Goal: Information Seeking & Learning: Learn about a topic

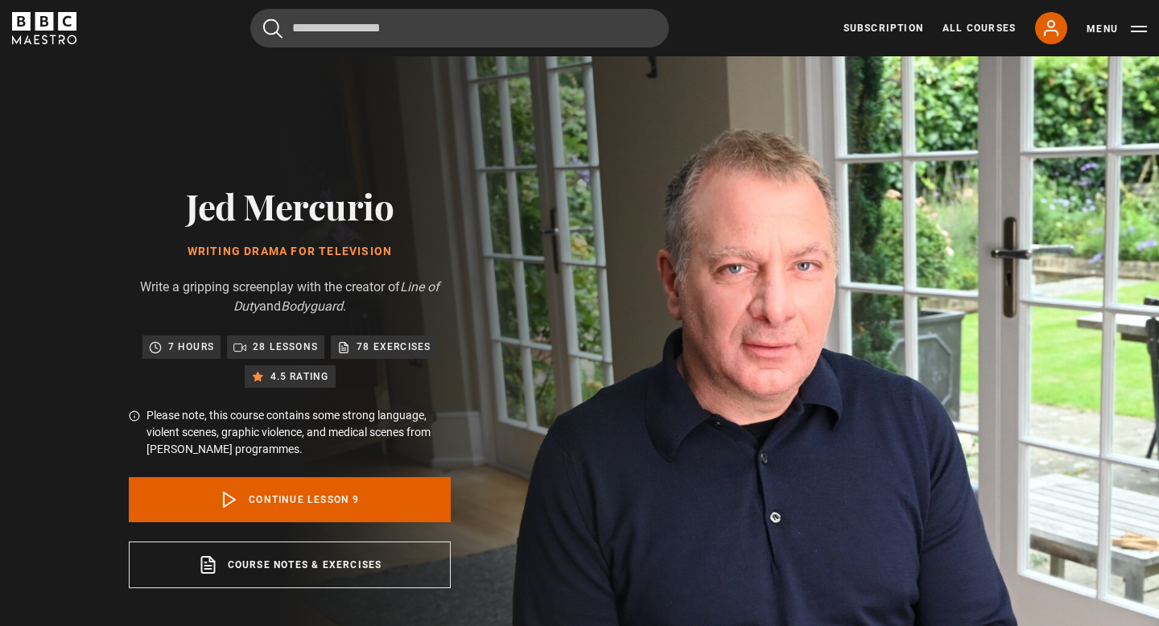
scroll to position [566, 0]
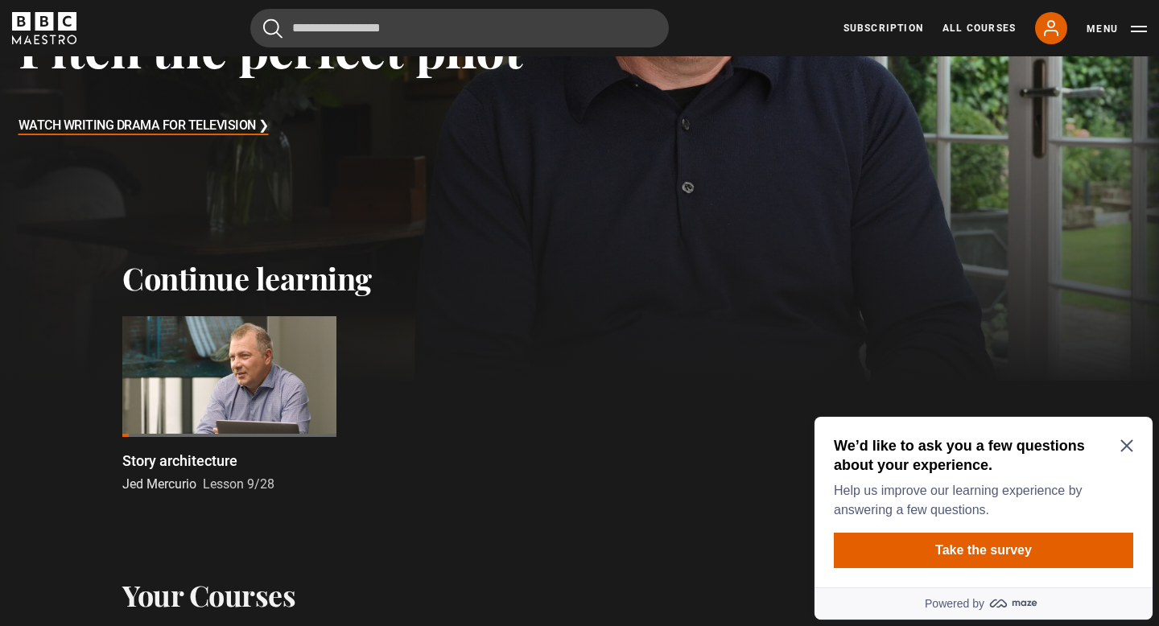
scroll to position [360, 0]
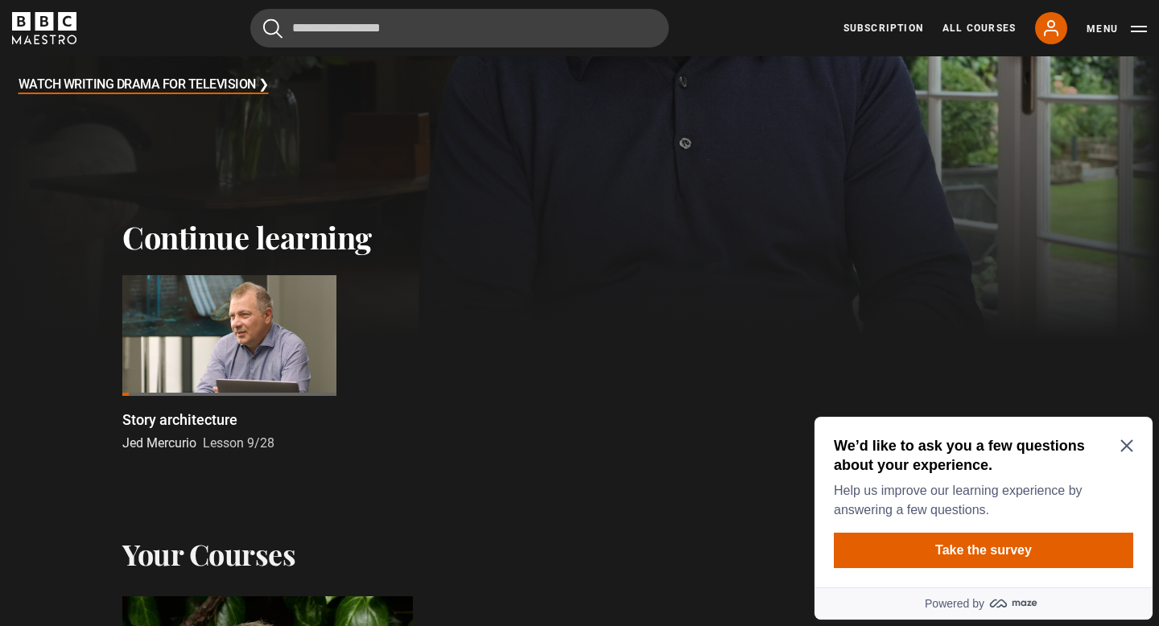
click at [1127, 443] on icon "Close Maze Prompt" at bounding box center [1126, 446] width 12 height 12
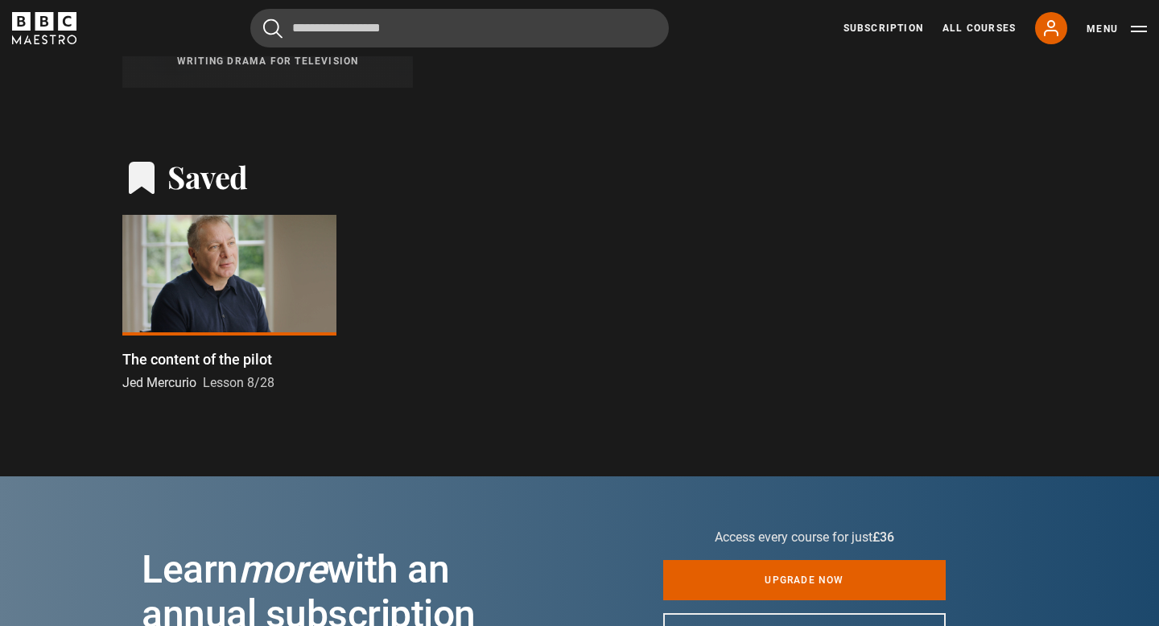
scroll to position [1252, 0]
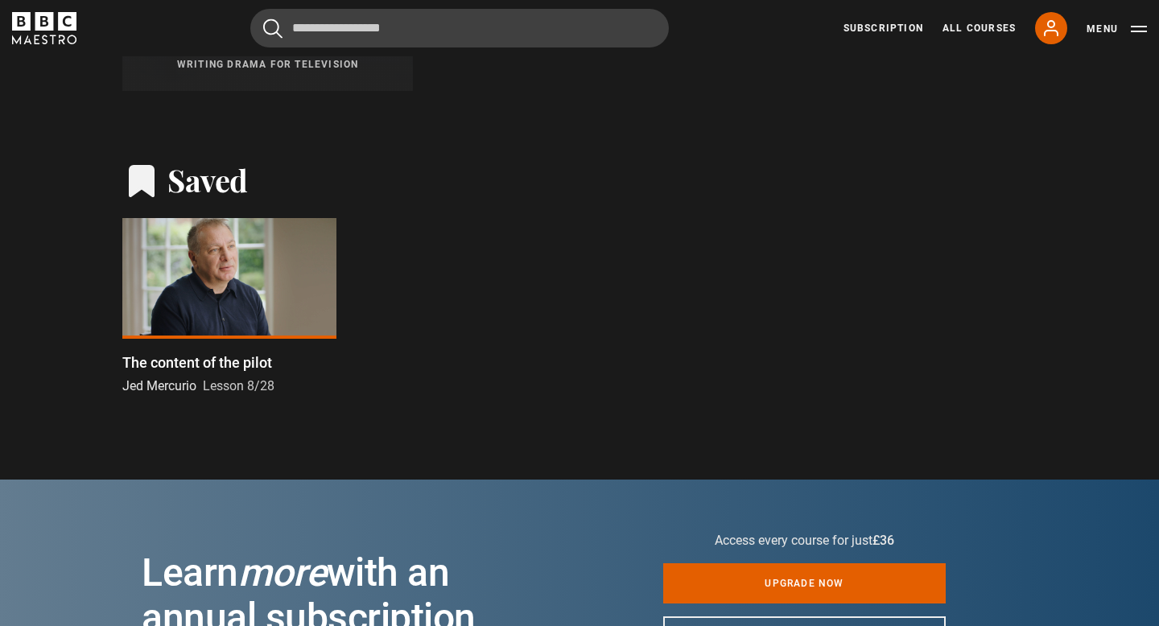
click at [223, 270] on div at bounding box center [229, 278] width 214 height 121
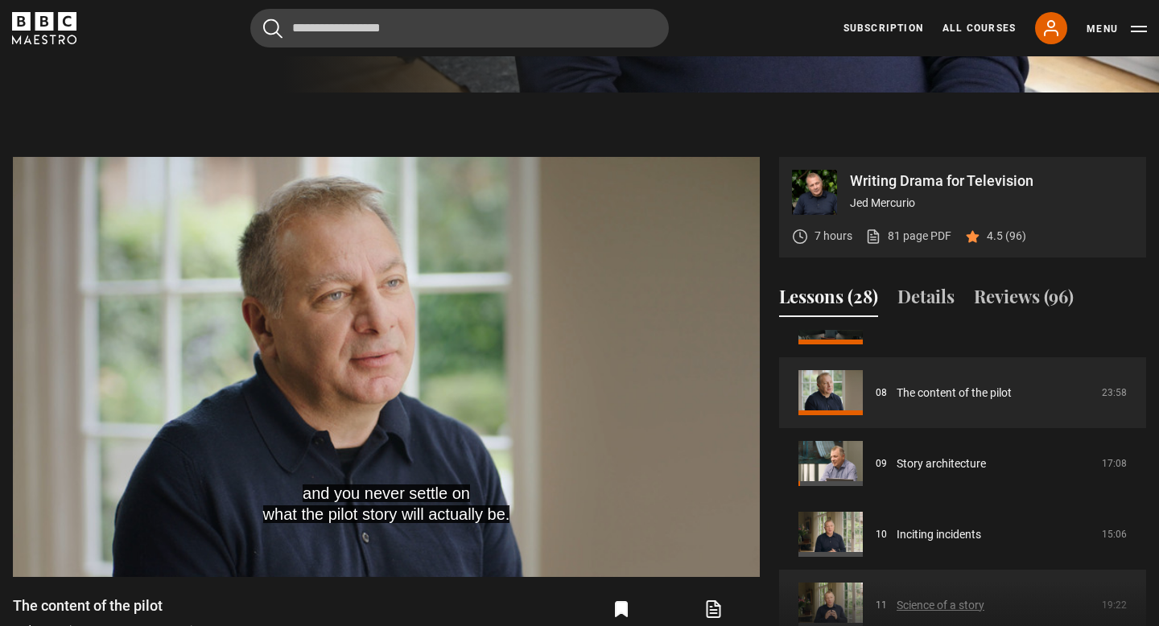
scroll to position [537, 0]
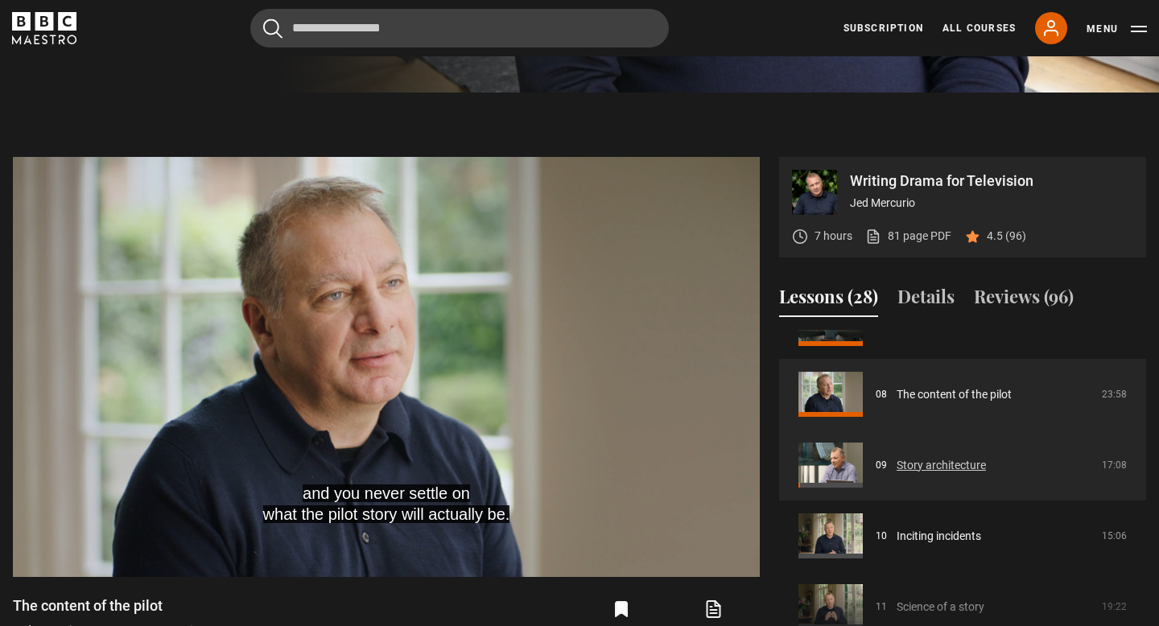
click at [932, 464] on link "Story architecture" at bounding box center [940, 465] width 89 height 17
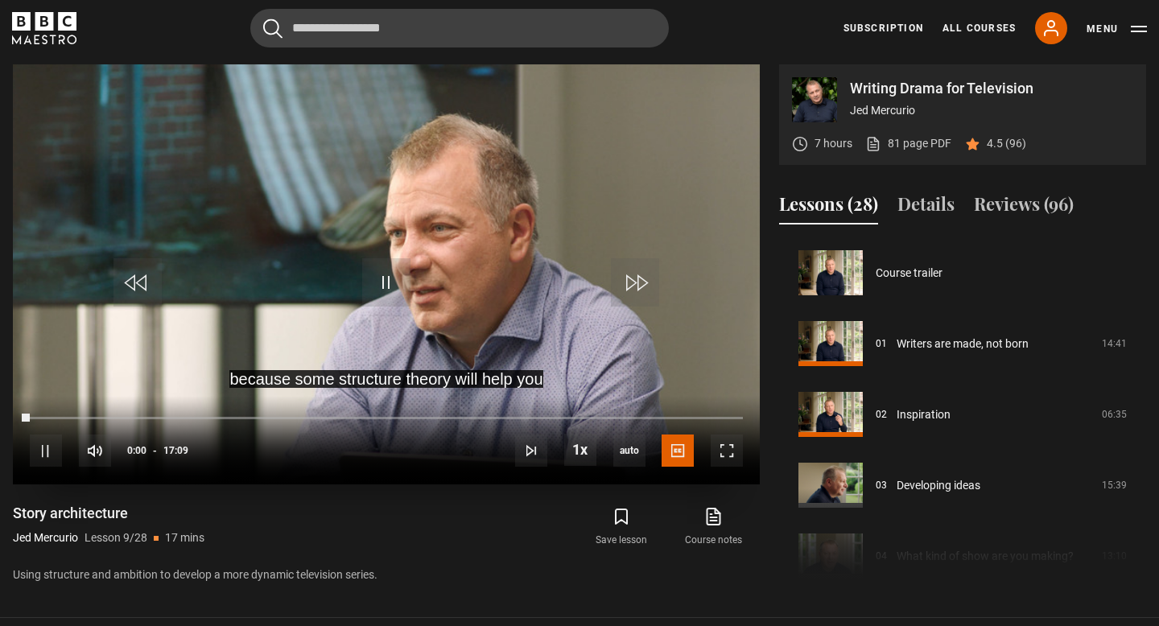
scroll to position [566, 0]
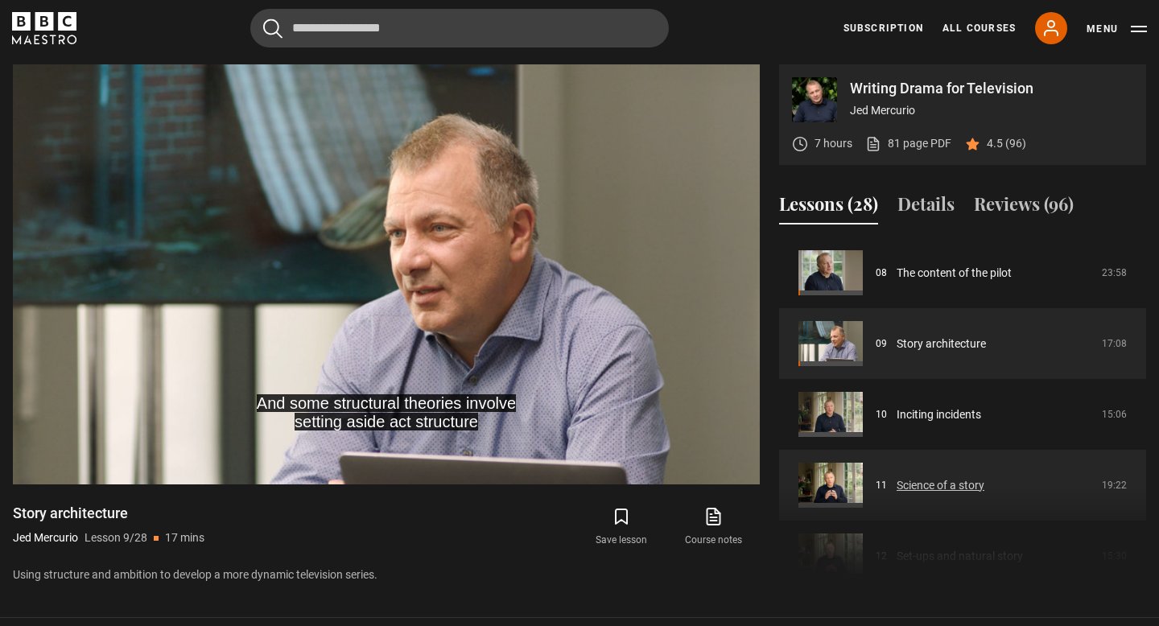
click at [928, 484] on link "Science of a story" at bounding box center [940, 485] width 88 height 17
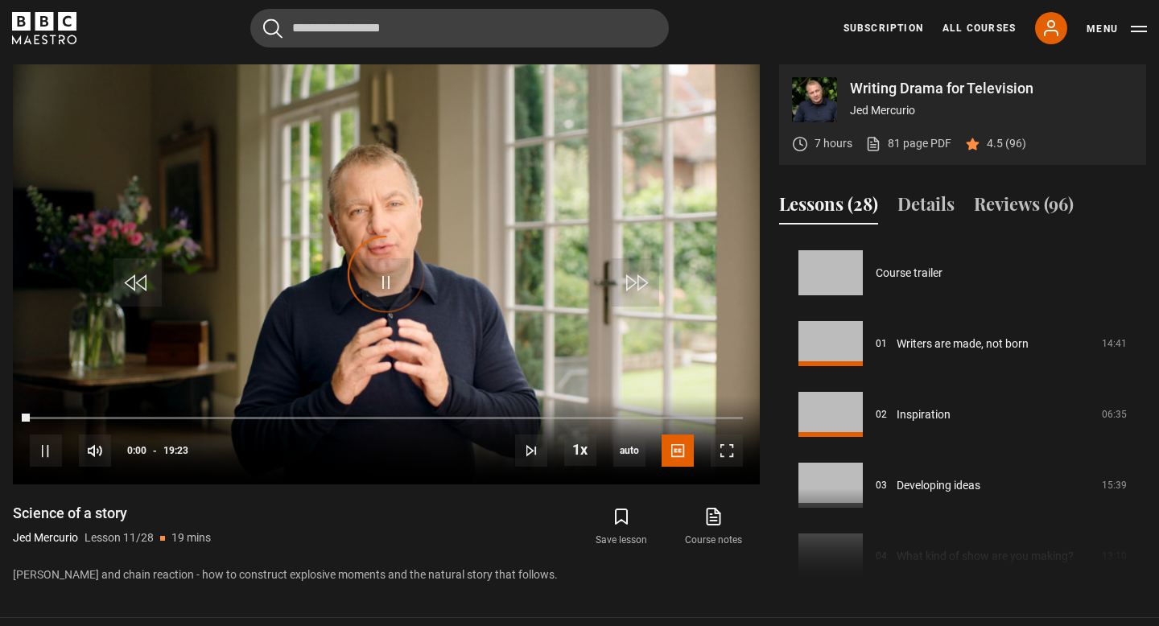
scroll to position [708, 0]
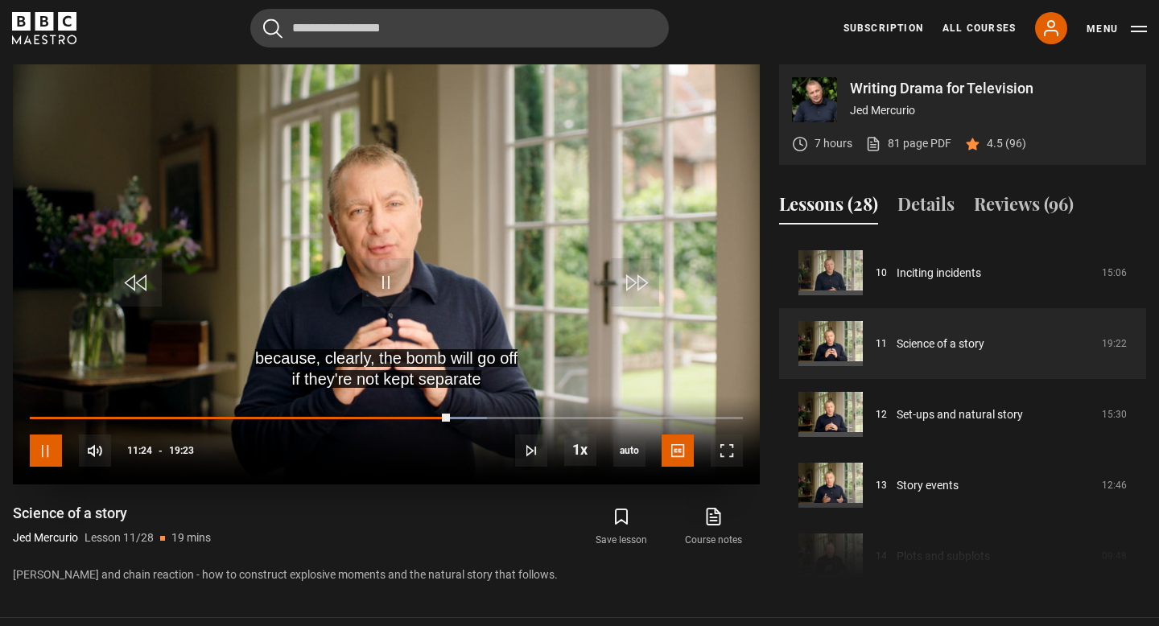
click at [49, 444] on span "Video Player" at bounding box center [46, 450] width 32 height 32
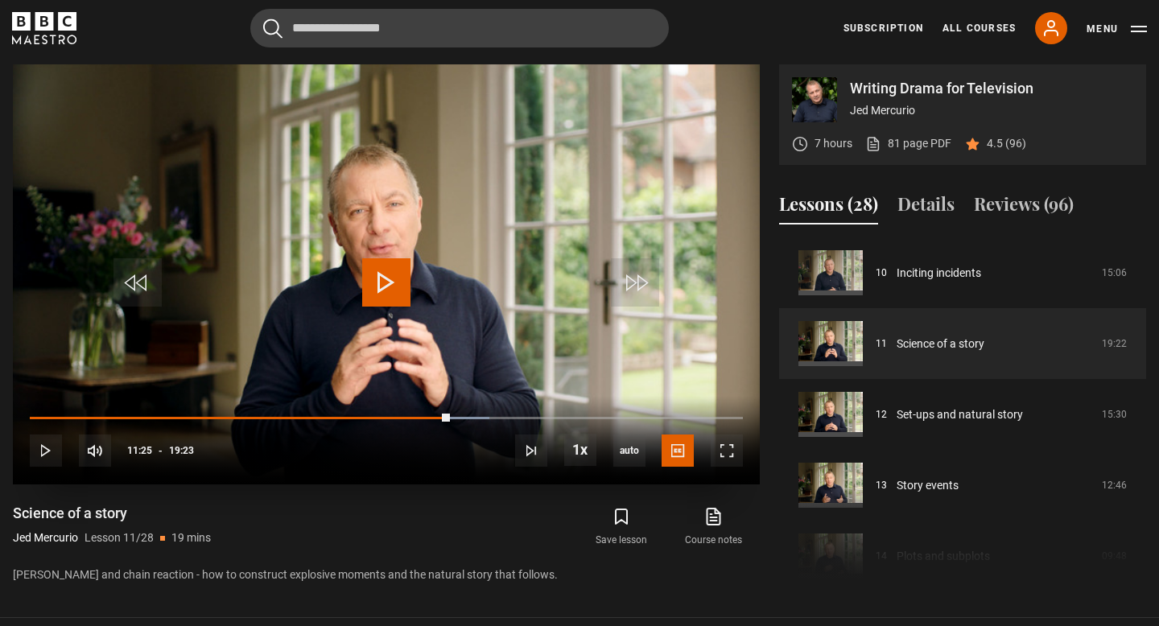
click at [380, 276] on span "Video Player" at bounding box center [386, 282] width 48 height 48
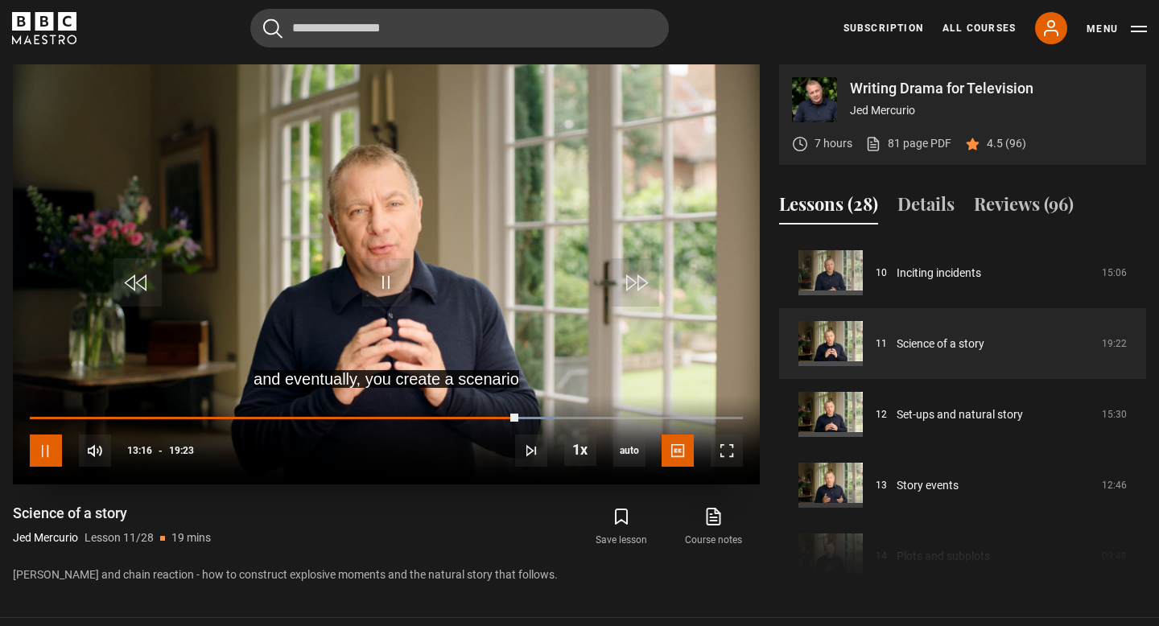
click at [45, 452] on span "Video Player" at bounding box center [46, 450] width 32 height 32
click at [384, 275] on span "Video Player" at bounding box center [386, 282] width 48 height 48
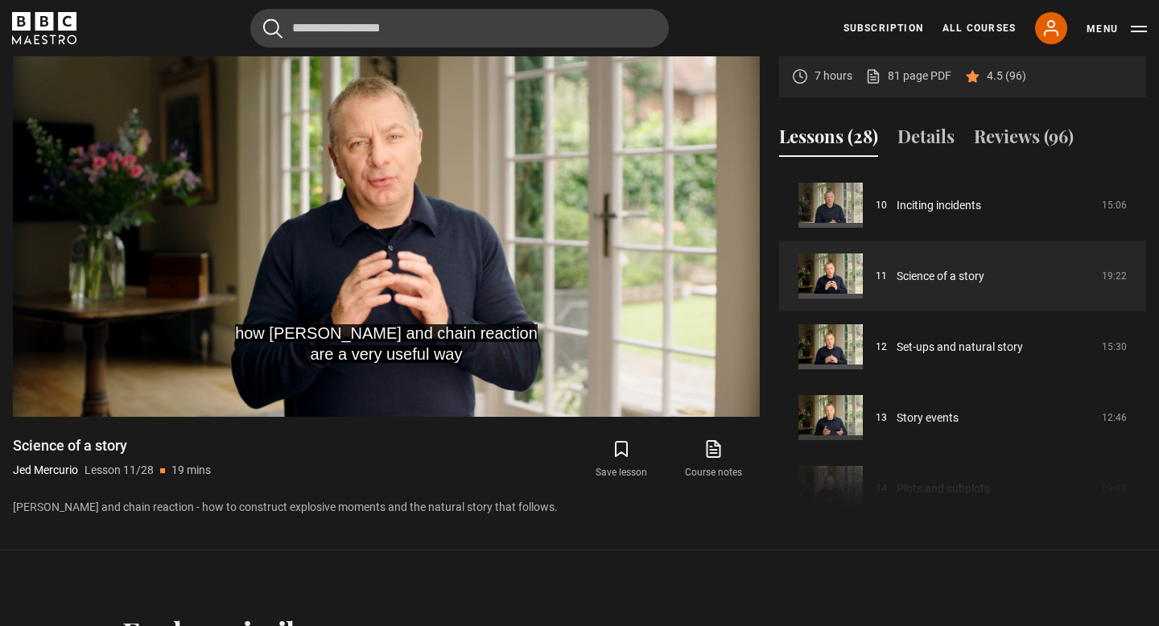
scroll to position [784, 0]
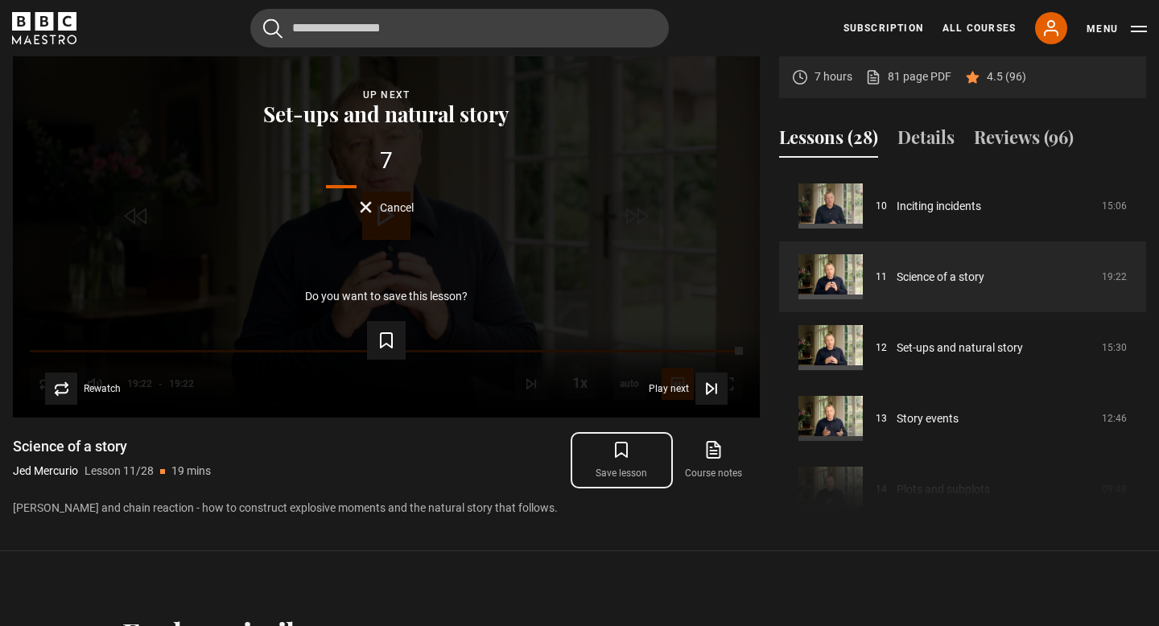
click at [606, 448] on button "Save lesson" at bounding box center [621, 460] width 92 height 47
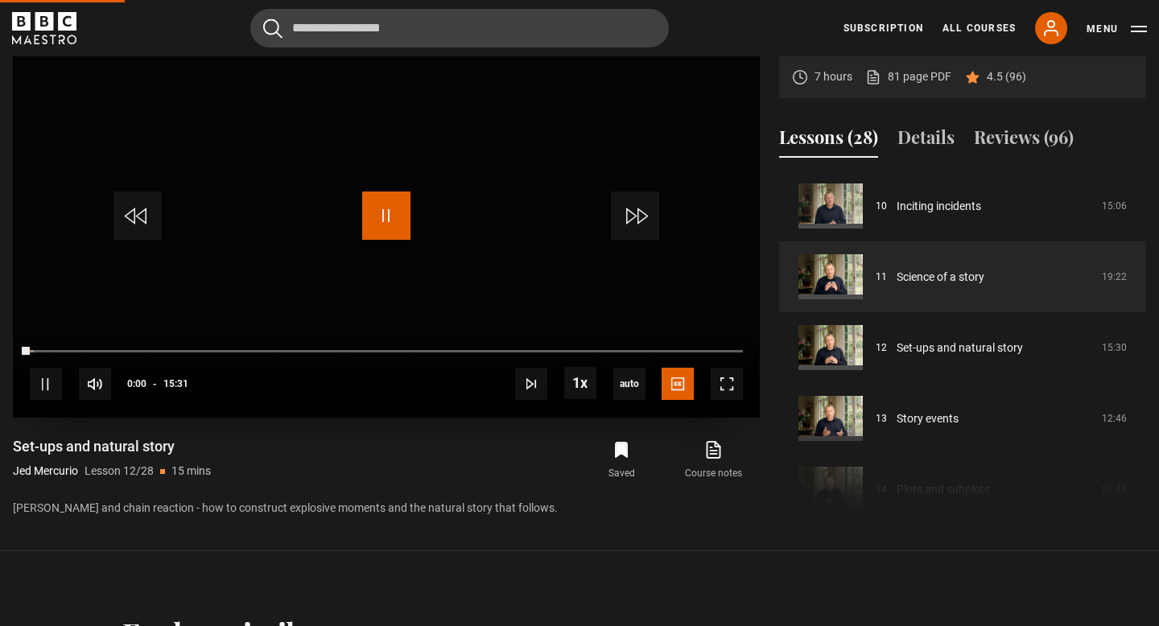
click at [385, 218] on span "Video Player" at bounding box center [386, 215] width 48 height 48
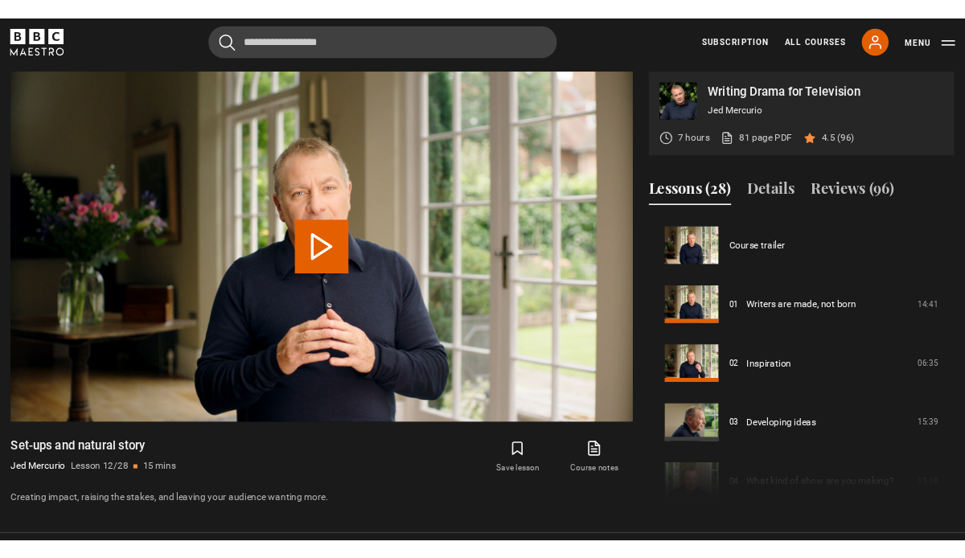
scroll to position [779, 0]
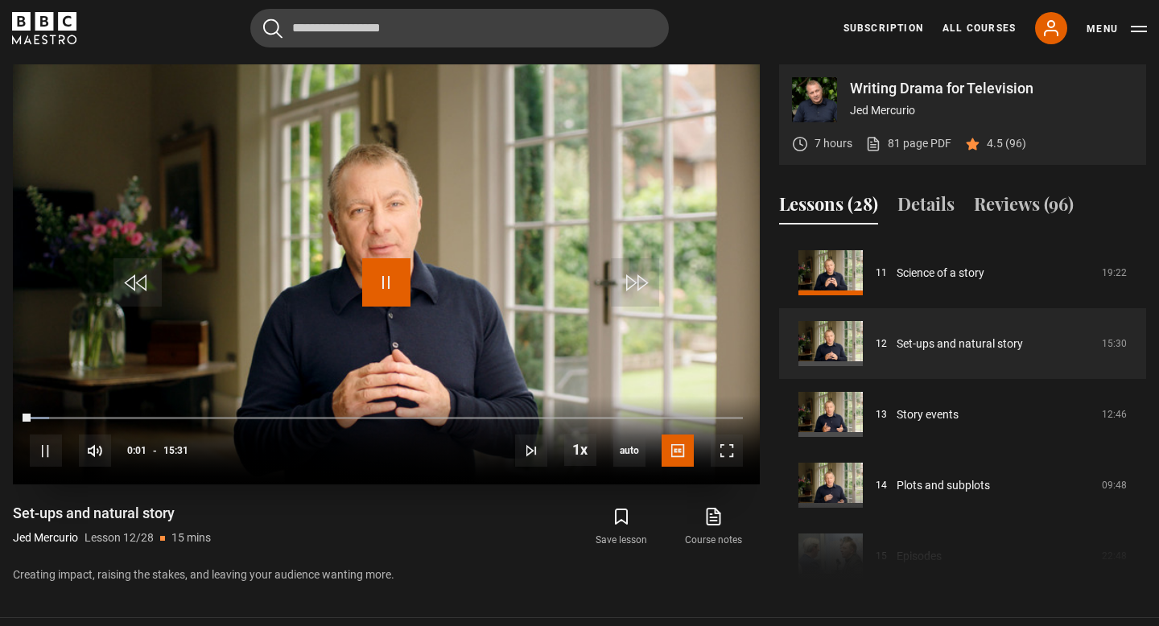
click at [388, 285] on span "Video Player" at bounding box center [386, 282] width 48 height 48
